Goal: Transaction & Acquisition: Subscribe to service/newsletter

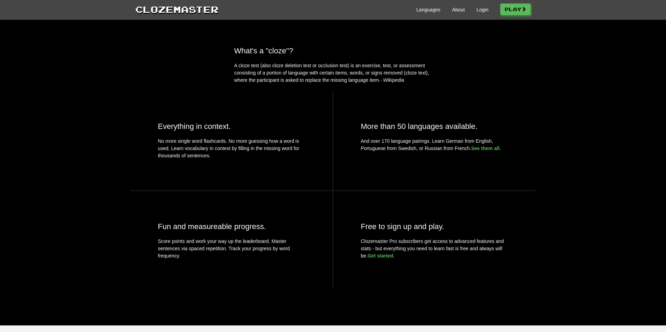
scroll to position [225, 0]
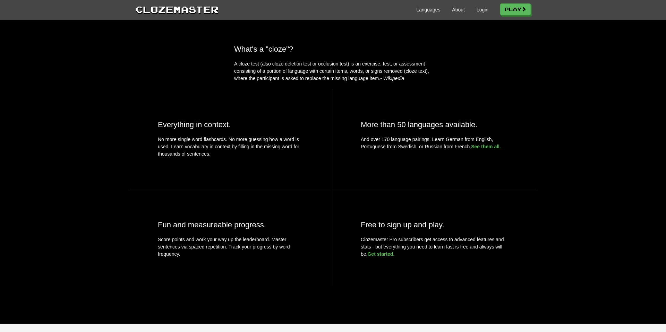
click at [118, 245] on div "What's a "cloze"? A cloze test (also cloze deletion test or occlusion test) is …" at bounding box center [333, 174] width 666 height 258
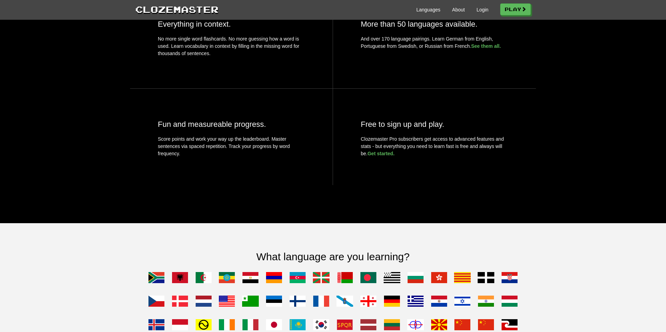
scroll to position [433, 0]
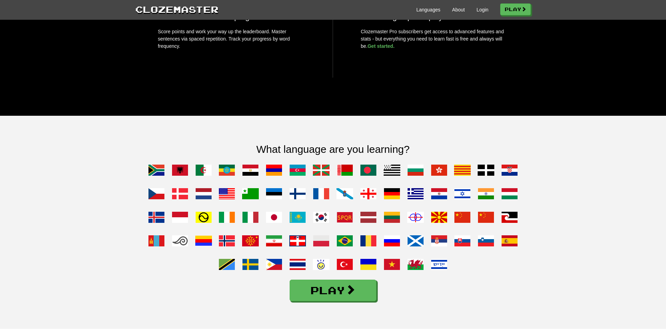
click at [541, 283] on div "What language are you learning? Play" at bounding box center [333, 222] width 666 height 213
click at [510, 249] on span at bounding box center [509, 241] width 17 height 17
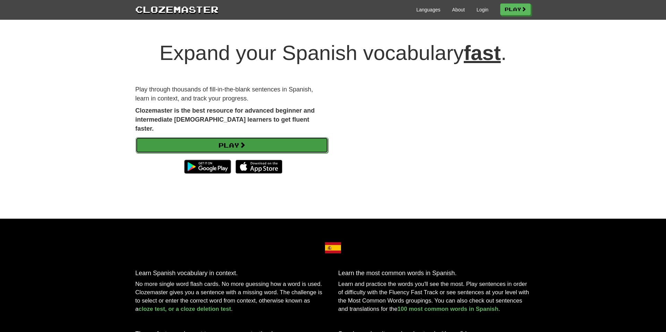
click at [251, 137] on link "Play" at bounding box center [232, 145] width 193 height 16
